Goal: Transaction & Acquisition: Purchase product/service

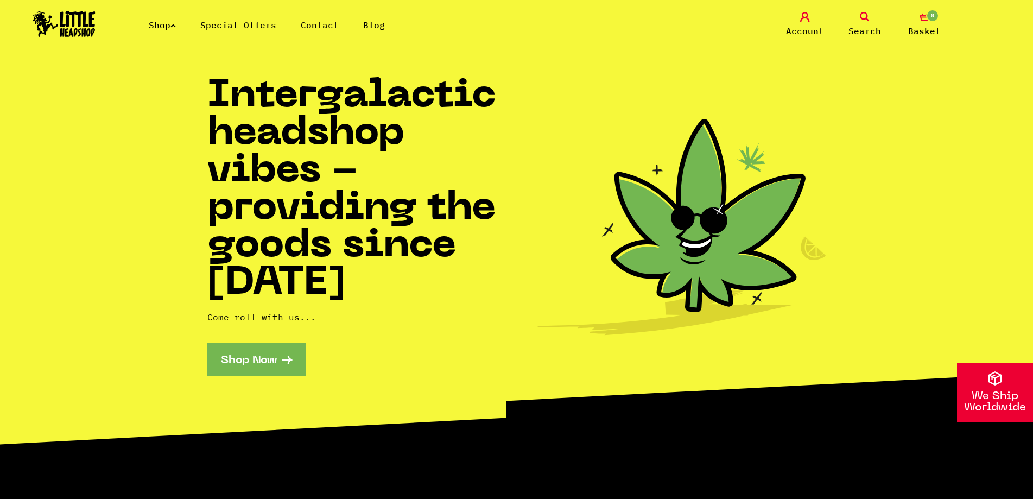
click at [239, 372] on link "Shop Now" at bounding box center [256, 359] width 98 height 33
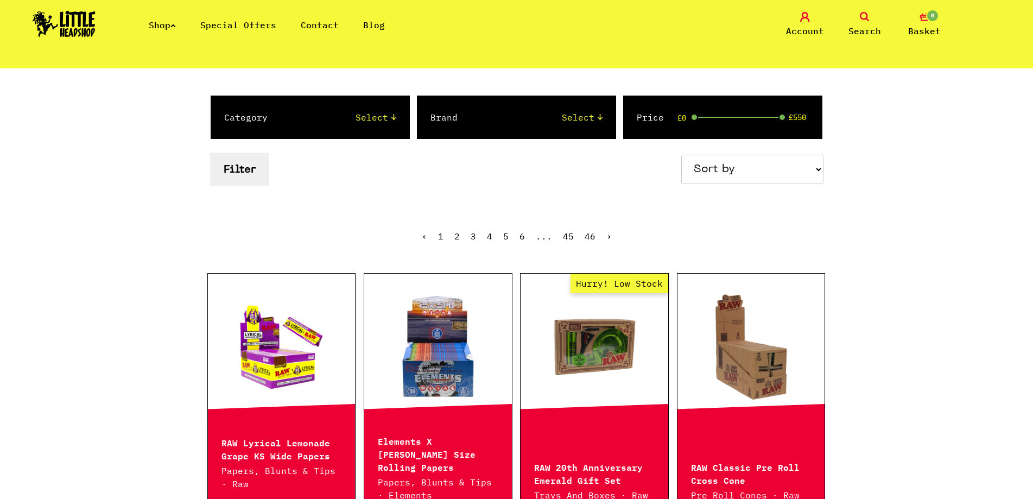
scroll to position [109, 0]
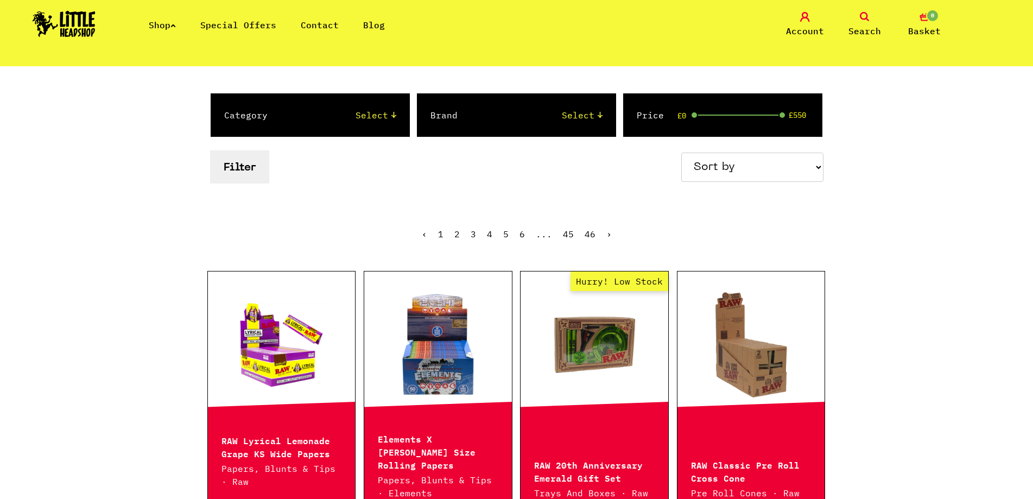
click at [394, 111] on select "Select 2 Piece 3 Piece 4 Piece 420/710 LIFE Acrylic Bongs Ashtrays Backwoods Ba…" at bounding box center [342, 115] width 107 height 13
select select "22"
click at [289, 109] on select "Select 2 Piece 3 Piece 4 Piece 420/710 LIFE Acrylic Bongs Ashtrays Backwoods Ba…" at bounding box center [342, 115] width 107 height 13
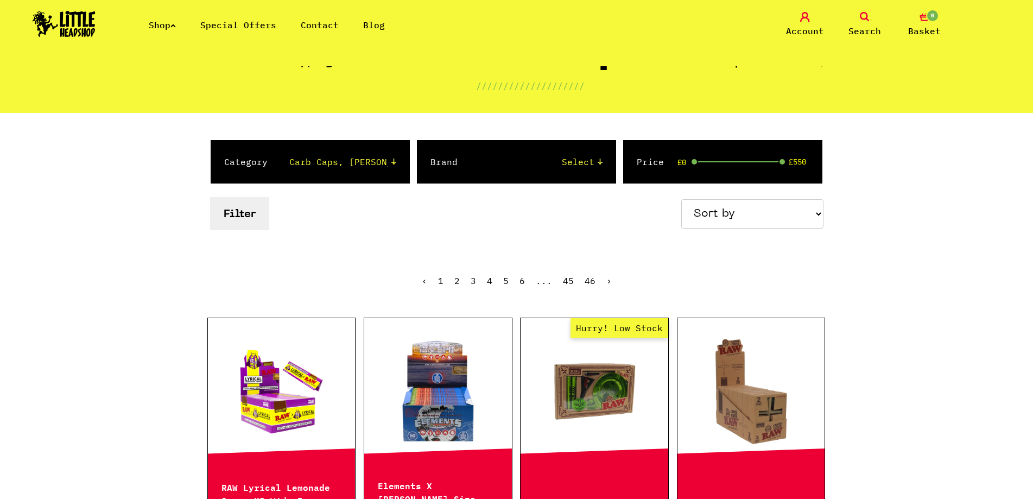
scroll to position [54, 0]
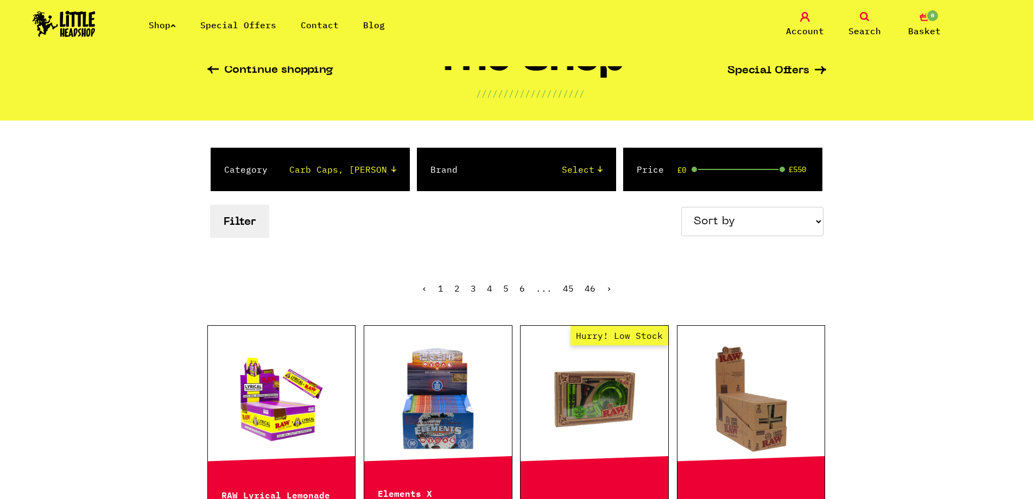
click at [216, 221] on button "Filter" at bounding box center [239, 221] width 59 height 33
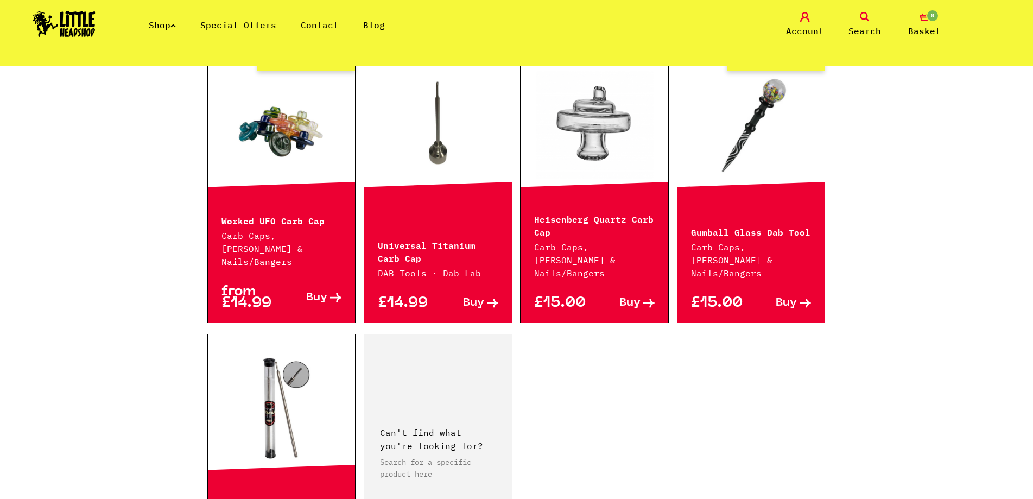
scroll to position [1683, 0]
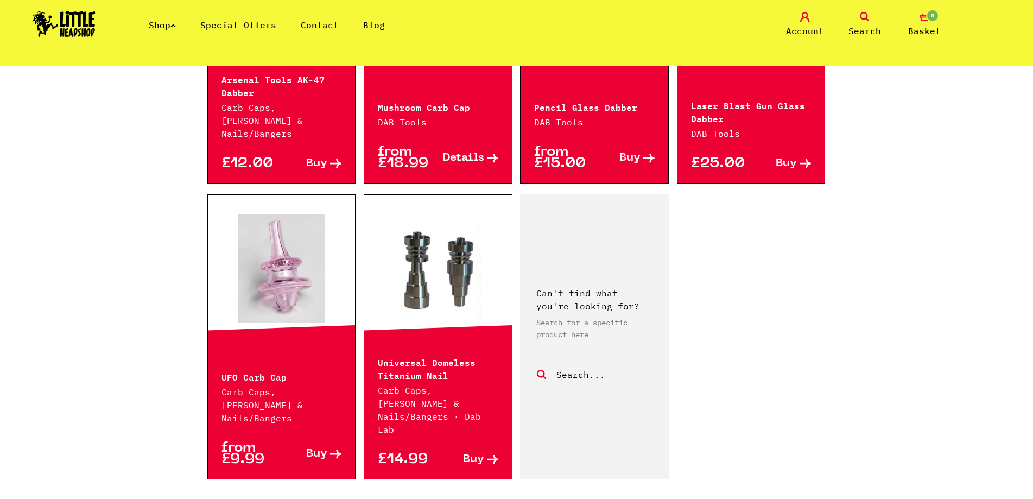
scroll to position [869, 0]
